Goal: Transaction & Acquisition: Obtain resource

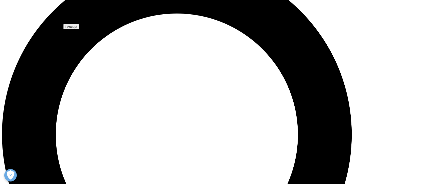
scroll to position [306, 0]
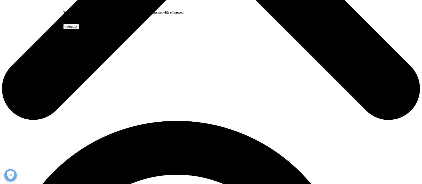
click at [79, 29] on input "I Accept" at bounding box center [71, 26] width 16 height 5
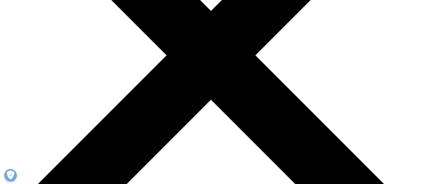
type input "v"
type input "G-M"
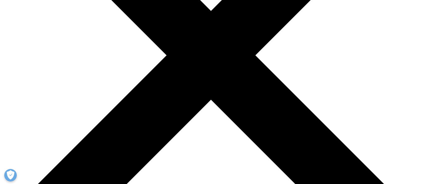
type input "v"
type input "Vuillemin"
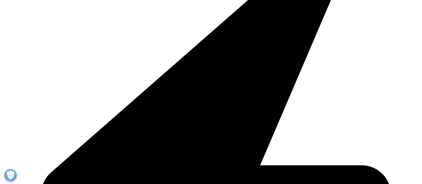
type input "gvn6@3ds.com"
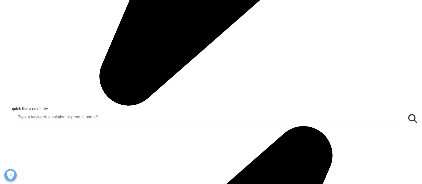
scroll to position [322, 0]
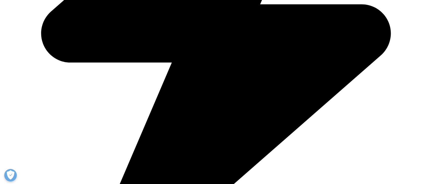
type input "LSH Strategy Analyst"
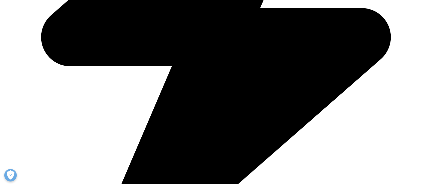
type input "Dassault Systèmes"
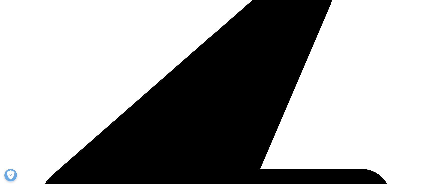
scroll to position [322, 0]
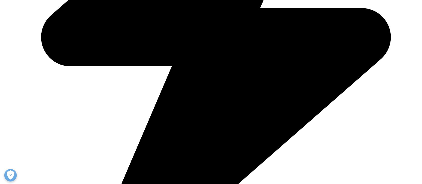
select select "[GEOGRAPHIC_DATA]"
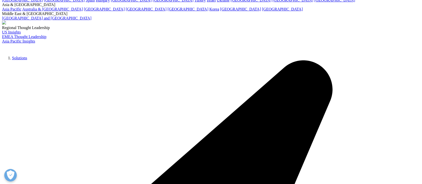
scroll to position [227, 0]
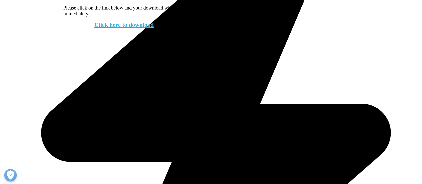
click at [128, 28] on link "Click here to download" at bounding box center [124, 25] width 60 height 7
